Goal: Feedback & Contribution: Submit feedback/report problem

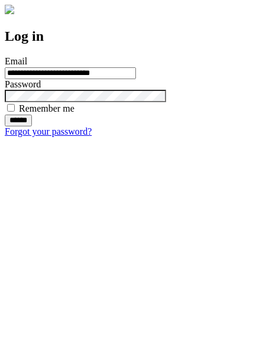
type input "**********"
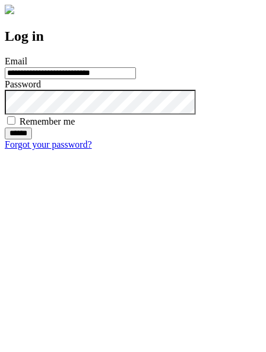
click at [32, 139] on input "******" at bounding box center [18, 134] width 27 height 12
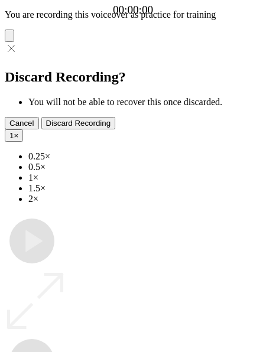
type input "**********"
